Goal: Information Seeking & Learning: Understand process/instructions

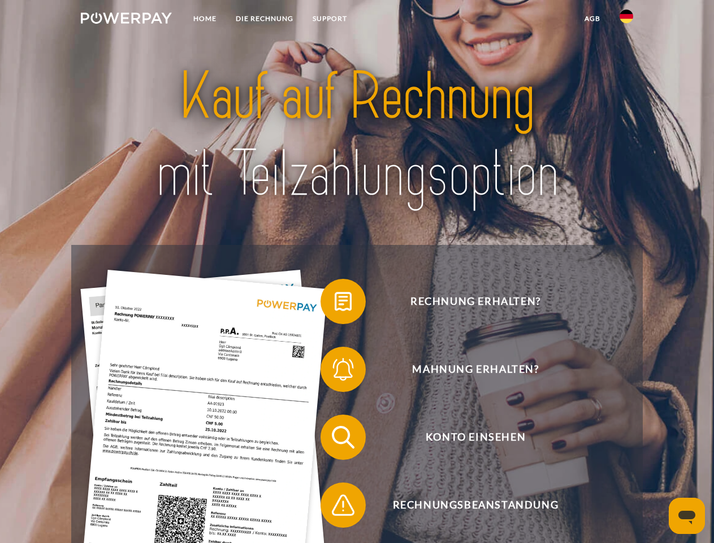
click at [126, 20] on img at bounding box center [126, 17] width 91 height 11
click at [626, 20] on img at bounding box center [627, 17] width 14 height 14
click at [592, 19] on link "agb" at bounding box center [592, 18] width 35 height 20
click at [335, 304] on span at bounding box center [326, 301] width 57 height 57
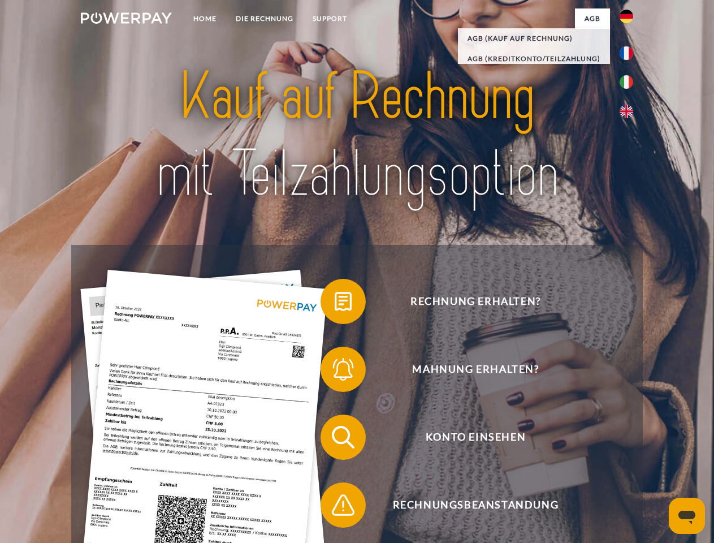
click at [335, 371] on span at bounding box center [326, 369] width 57 height 57
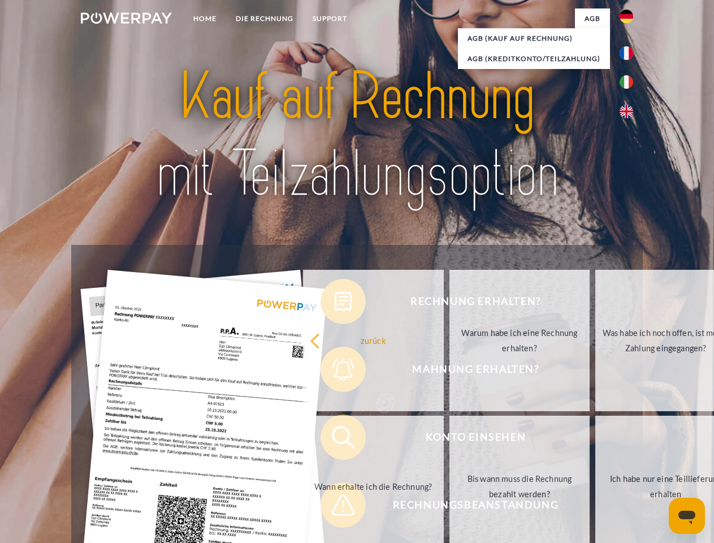
click at [449, 439] on link "Bis wann muss die Rechnung bezahlt werden?" at bounding box center [519, 485] width 141 height 141
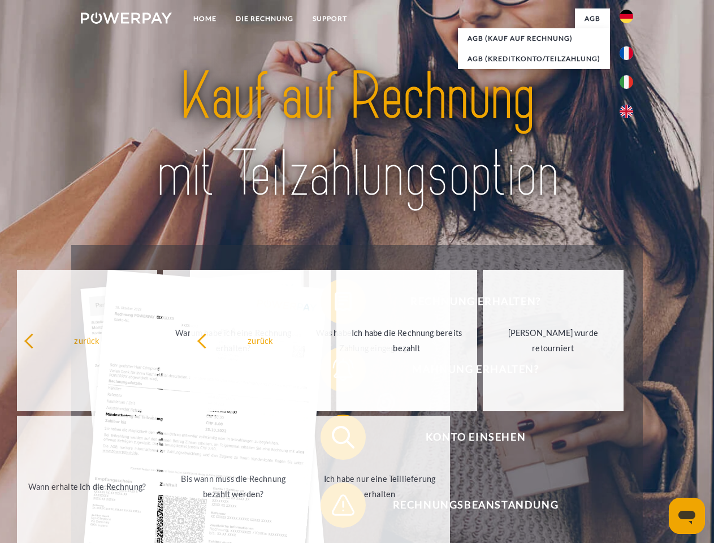
click at [335, 507] on span at bounding box center [326, 505] width 57 height 57
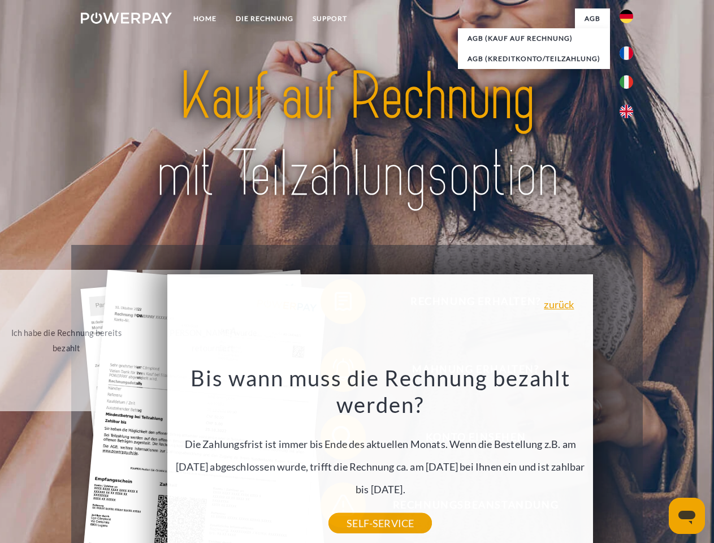
click at [687, 516] on icon "Messaging-Fenster öffnen" at bounding box center [686, 517] width 17 height 14
